Goal: Task Accomplishment & Management: Use online tool/utility

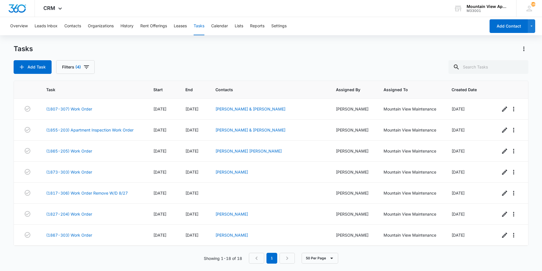
scroll to position [89, 0]
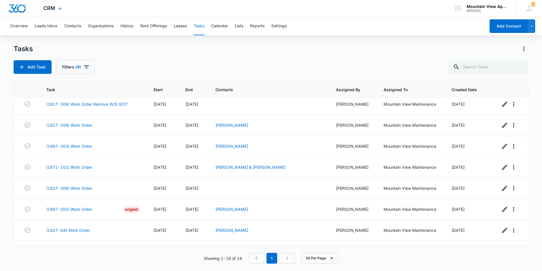
click at [102, 6] on div "CRM Apps Reputation Websites Forms CRM Email Social Content Ads Intelligence Fi…" at bounding box center [271, 8] width 542 height 17
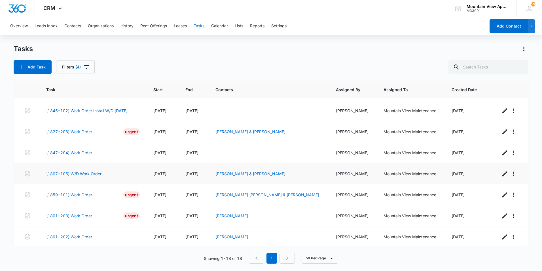
scroll to position [231, 0]
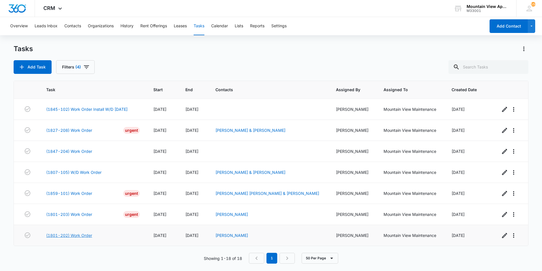
click at [79, 235] on link "(1801-202) Work Order" at bounding box center [69, 235] width 46 height 6
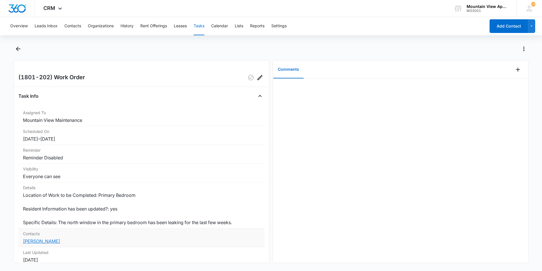
click at [43, 241] on link "[PERSON_NAME]" at bounding box center [41, 241] width 37 height 6
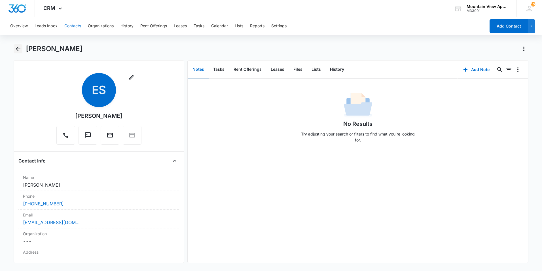
click at [20, 48] on icon "Back" at bounding box center [18, 48] width 7 height 7
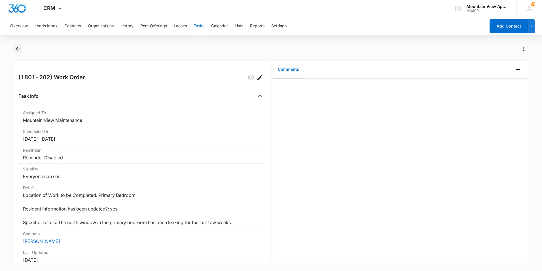
click at [18, 50] on icon "Back" at bounding box center [18, 48] width 7 height 7
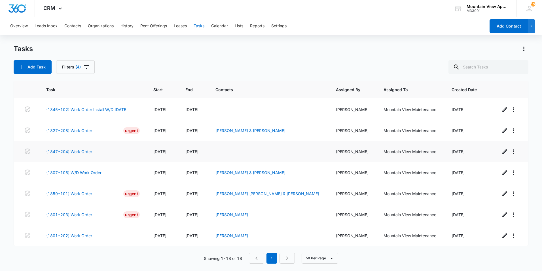
scroll to position [231, 0]
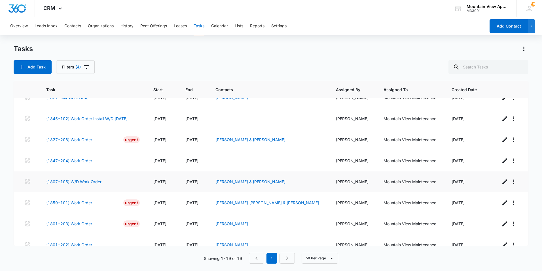
scroll to position [252, 0]
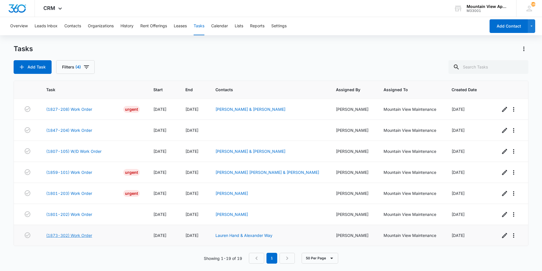
click at [76, 235] on link "(1873-302) Work Order" at bounding box center [69, 235] width 46 height 6
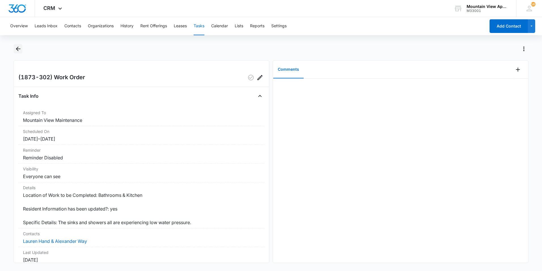
click at [16, 49] on icon "Back" at bounding box center [18, 49] width 5 height 5
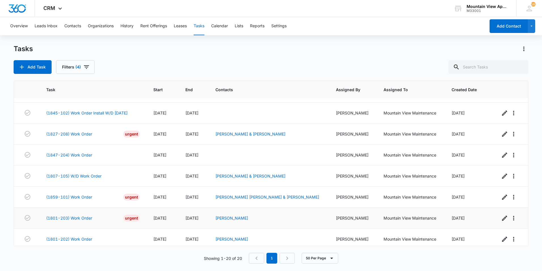
scroll to position [273, 0]
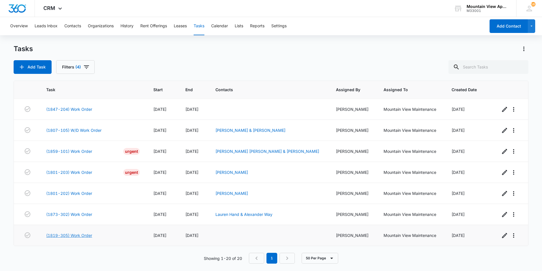
click at [84, 235] on link "(1819-305) Work Order" at bounding box center [69, 235] width 46 height 6
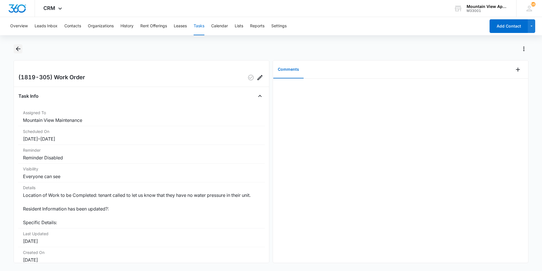
click at [16, 50] on icon "Back" at bounding box center [18, 48] width 7 height 7
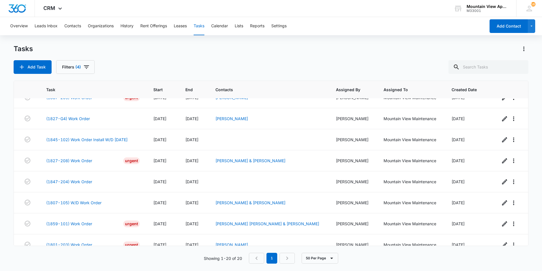
scroll to position [273, 0]
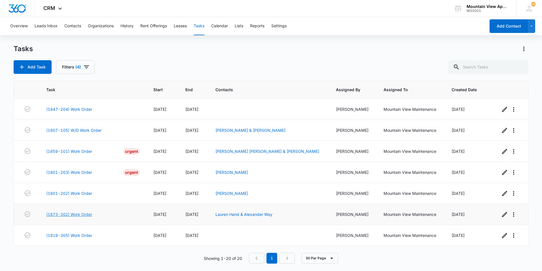
click at [87, 214] on link "(1873-302) Work Order" at bounding box center [69, 214] width 46 height 6
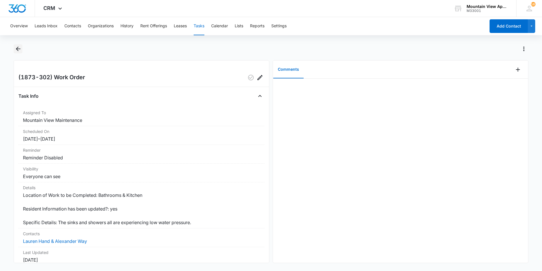
click at [19, 48] on icon "Back" at bounding box center [18, 48] width 7 height 7
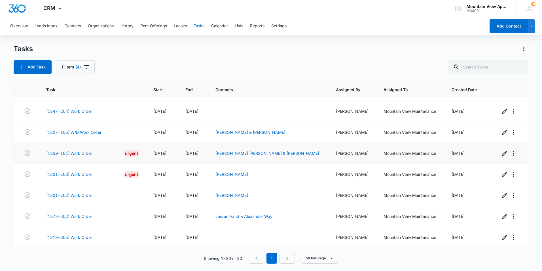
scroll to position [273, 0]
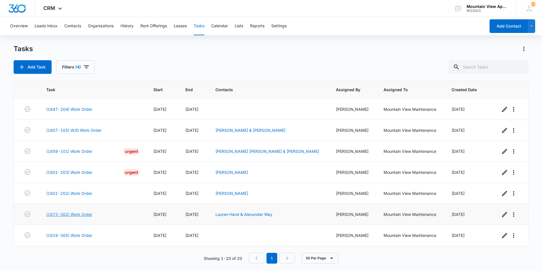
click at [68, 213] on link "(1873-302) Work Order" at bounding box center [69, 214] width 46 height 6
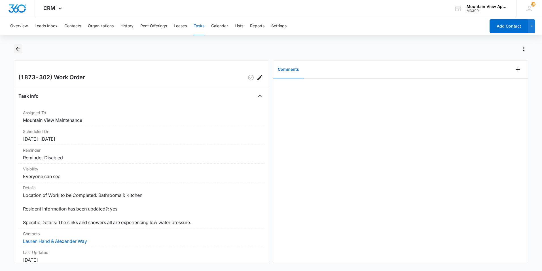
click at [18, 50] on icon "Back" at bounding box center [18, 48] width 7 height 7
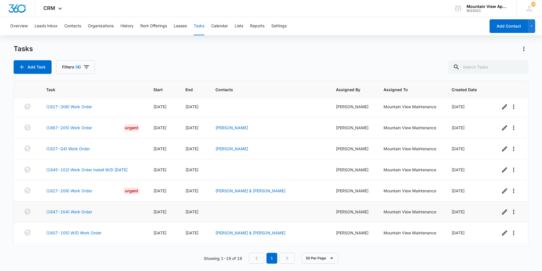
scroll to position [252, 0]
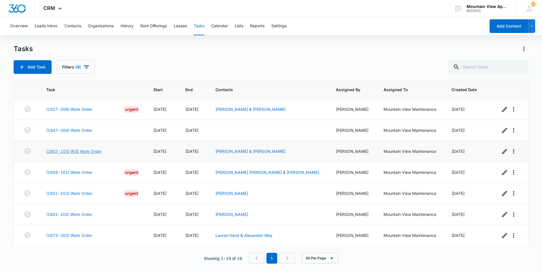
click at [71, 151] on link "(1807-105) W/D Work Order" at bounding box center [73, 151] width 55 height 6
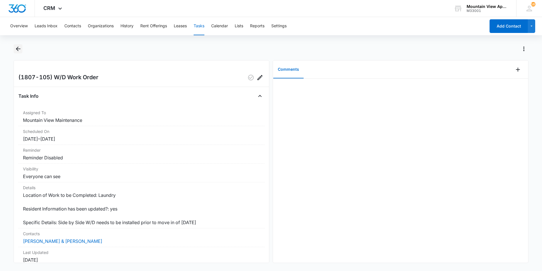
click at [19, 52] on icon "Back" at bounding box center [18, 48] width 7 height 7
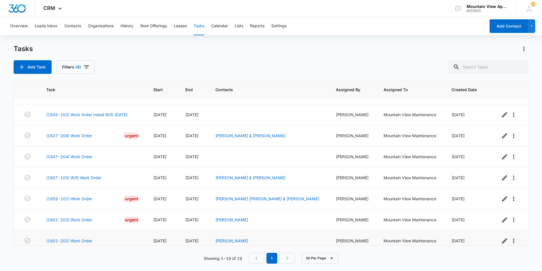
scroll to position [252, 0]
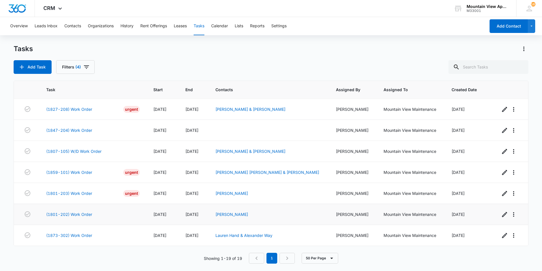
drag, startPoint x: 187, startPoint y: 226, endPoint x: 351, endPoint y: 204, distance: 165.4
click at [351, 204] on td "[PERSON_NAME]" at bounding box center [352, 214] width 47 height 21
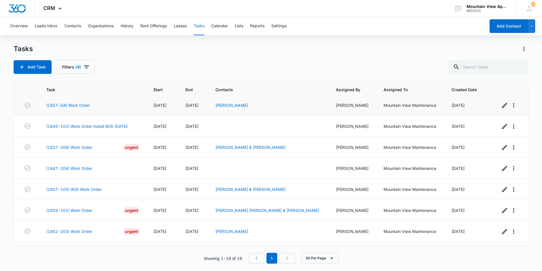
scroll to position [252, 0]
